Goal: Navigation & Orientation: Understand site structure

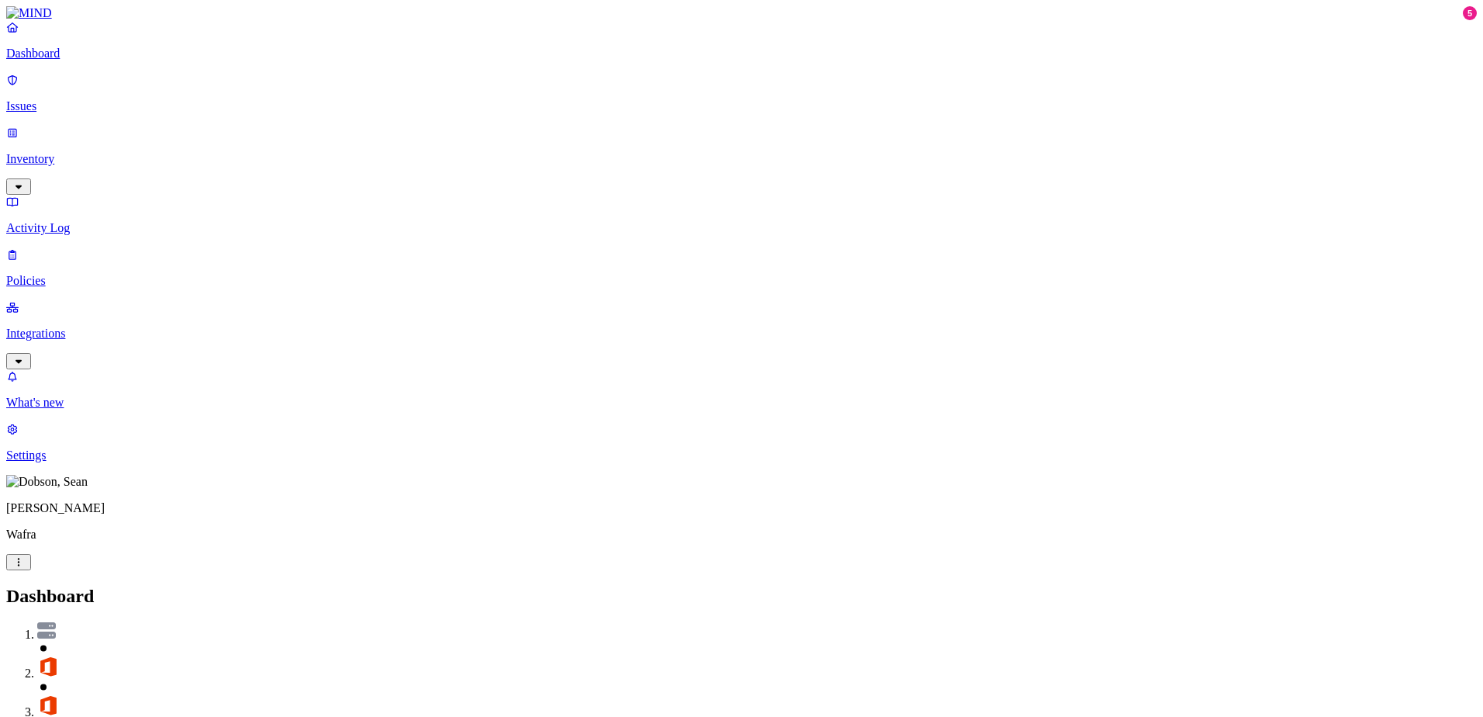
click at [72, 274] on p "Policies" at bounding box center [741, 281] width 1470 height 14
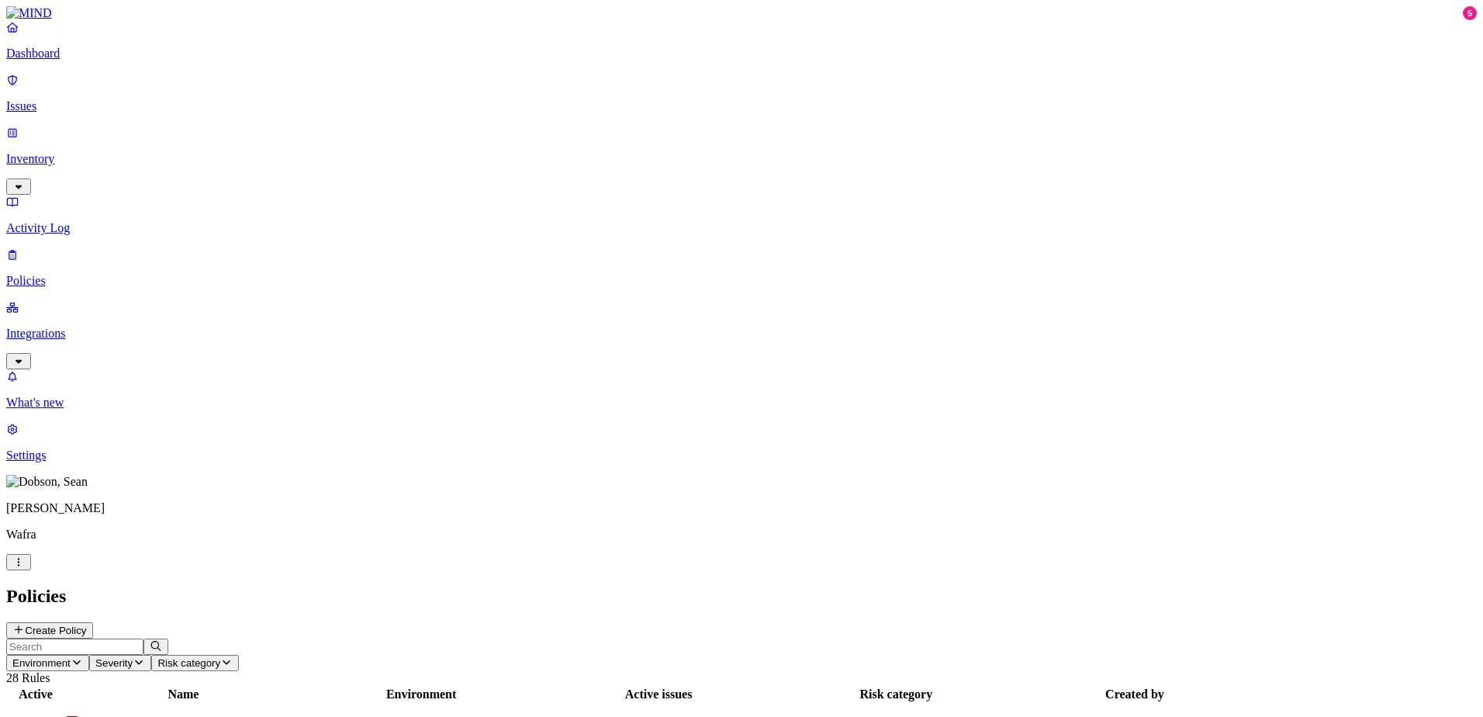
click at [61, 60] on p "Dashboard" at bounding box center [741, 54] width 1470 height 14
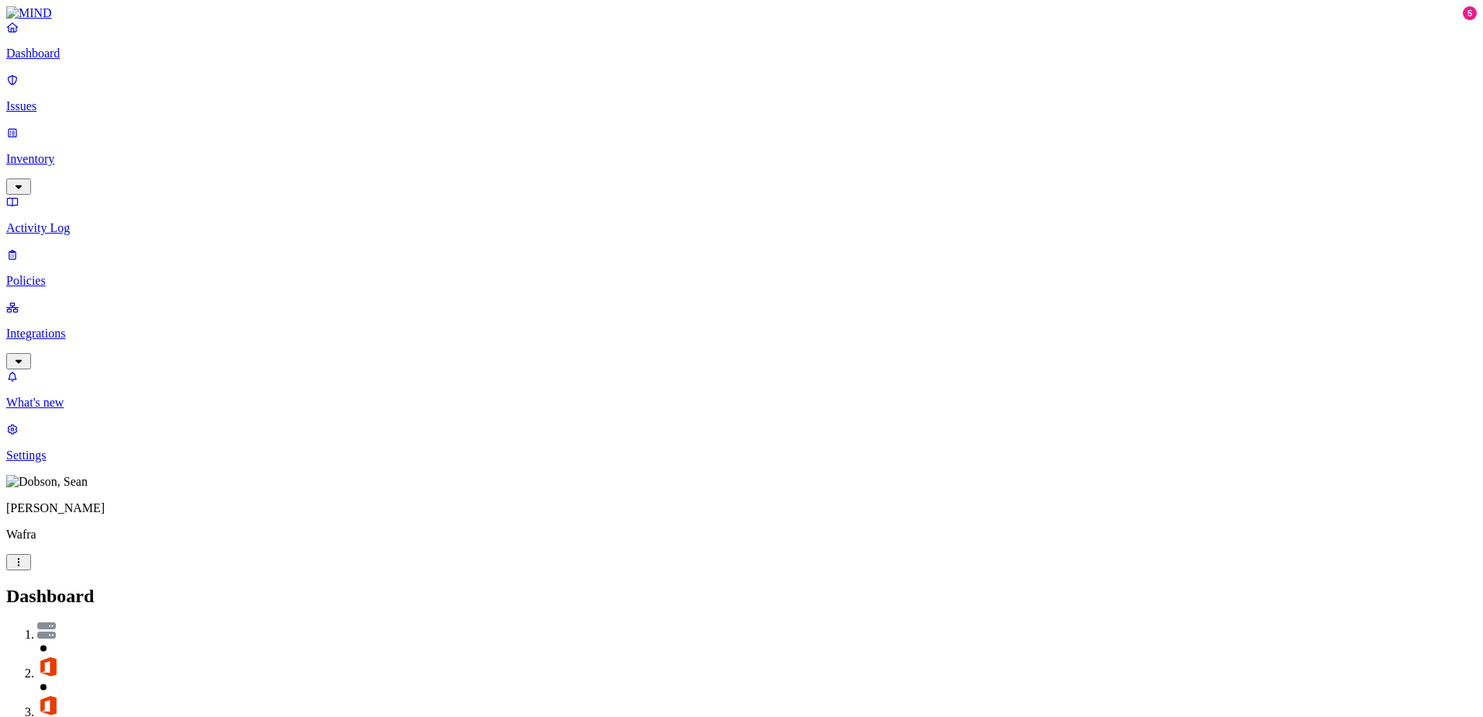
click at [68, 326] on p "Integrations" at bounding box center [741, 333] width 1470 height 14
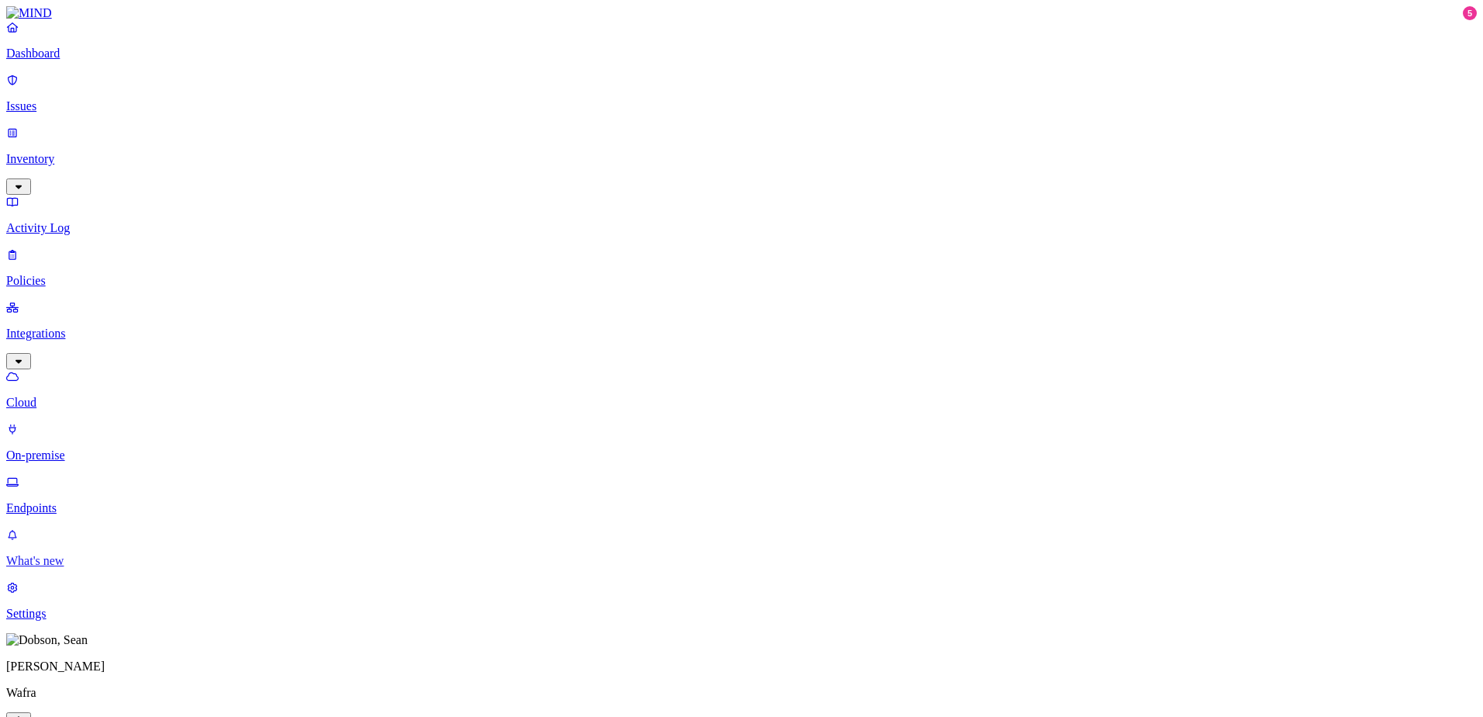
click at [78, 568] on p "What's new" at bounding box center [741, 561] width 1470 height 14
